Goal: Transaction & Acquisition: Obtain resource

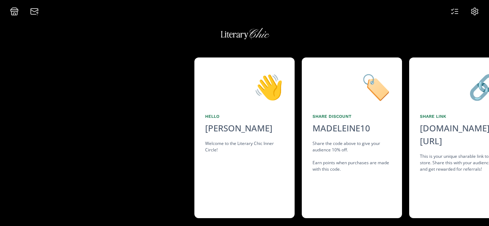
scroll to position [0, 537]
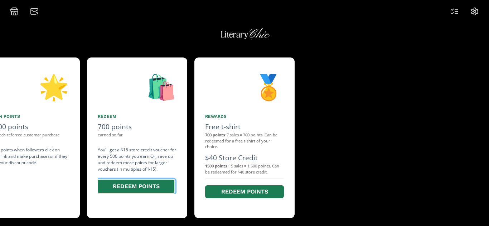
click at [166, 189] on button "Redeem points" at bounding box center [136, 186] width 79 height 15
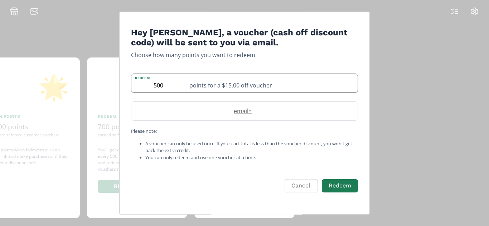
click at [230, 83] on div "points for a $15.00 off voucher" at bounding box center [271, 83] width 172 height 19
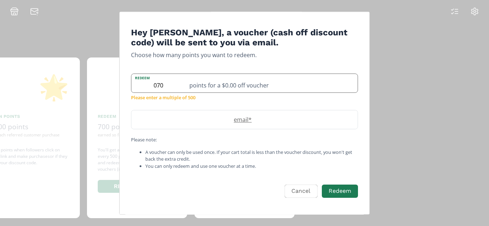
type input "500"
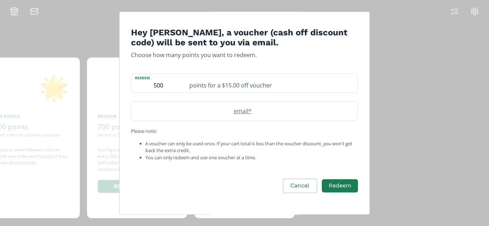
click at [304, 188] on button "Cancel" at bounding box center [299, 186] width 35 height 15
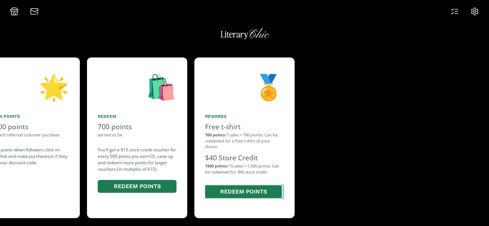
click at [238, 190] on button "Redeem points" at bounding box center [243, 192] width 79 height 15
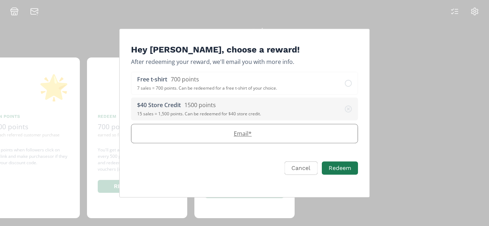
click at [208, 130] on label "Email *" at bounding box center [240, 134] width 219 height 9
type input "[EMAIL_ADDRESS][DOMAIN_NAME]"
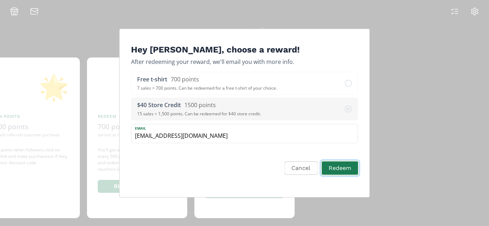
click at [346, 167] on button "Redeem" at bounding box center [340, 168] width 38 height 15
click at [346, 81] on icon "Edit Program" at bounding box center [348, 83] width 7 height 7
select select "1742080159038"
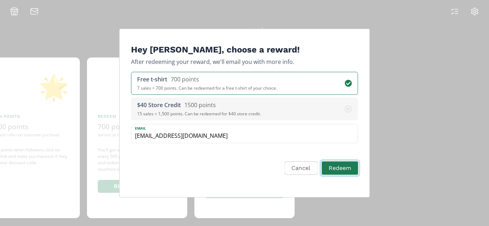
click at [337, 164] on button "Redeem" at bounding box center [340, 168] width 38 height 15
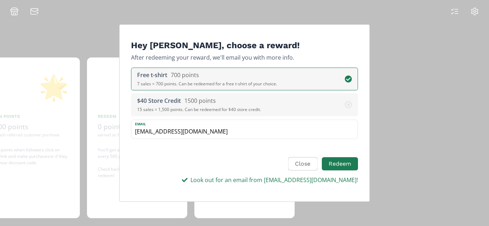
click at [397, 192] on div "Hey [PERSON_NAME], choose a reward! After redeeming your reward, we'll email yo…" at bounding box center [244, 113] width 489 height 226
